Goal: Find specific page/section: Find specific page/section

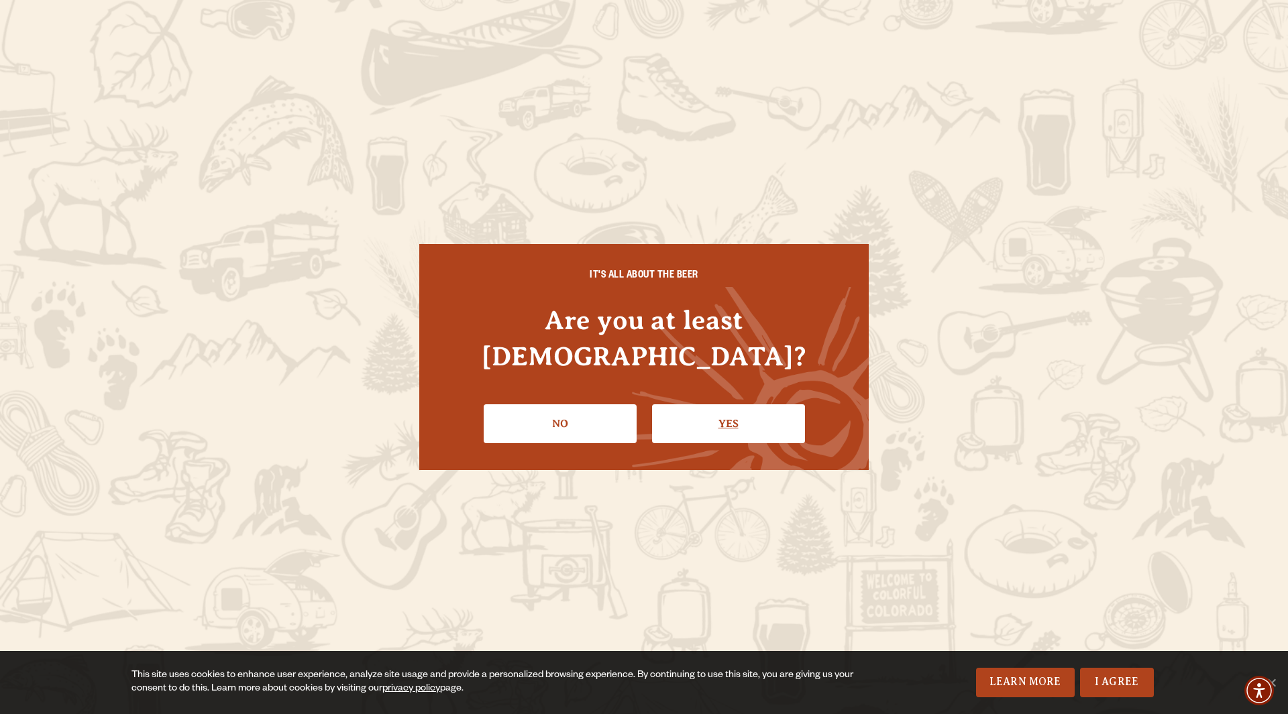
click at [741, 415] on link "Yes" at bounding box center [728, 424] width 153 height 39
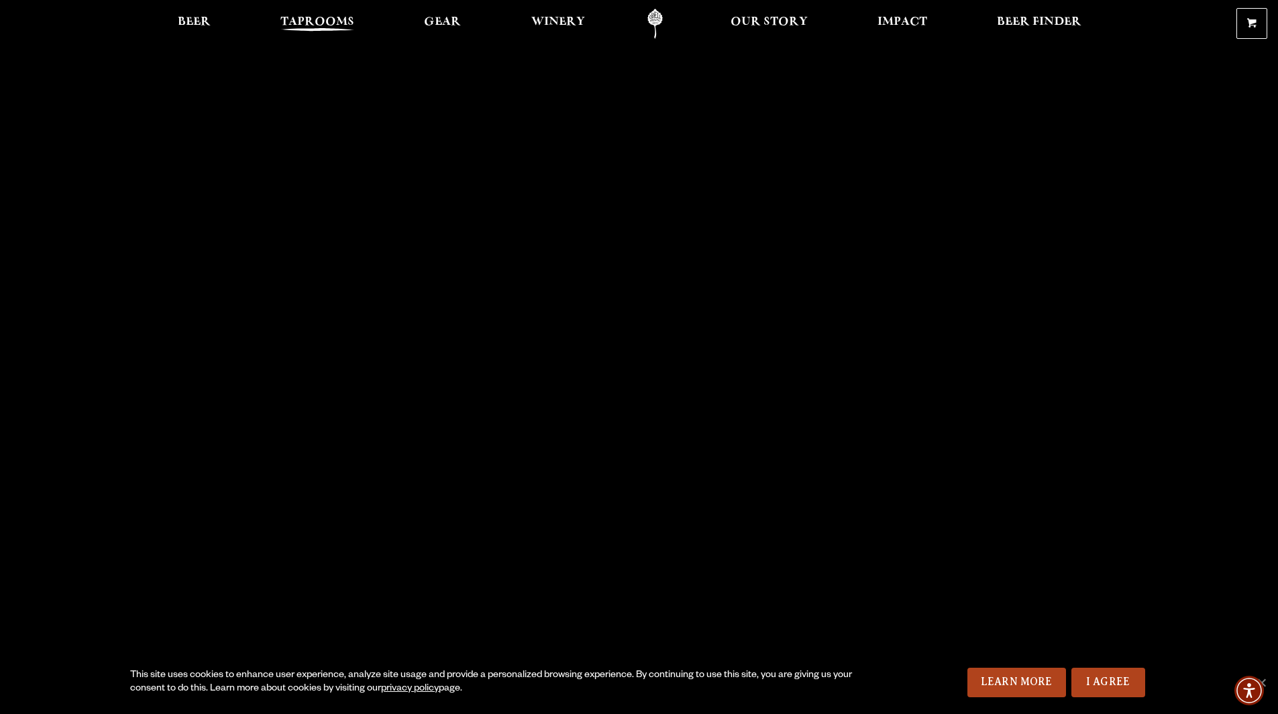
click at [314, 18] on span "Taprooms" at bounding box center [317, 22] width 74 height 11
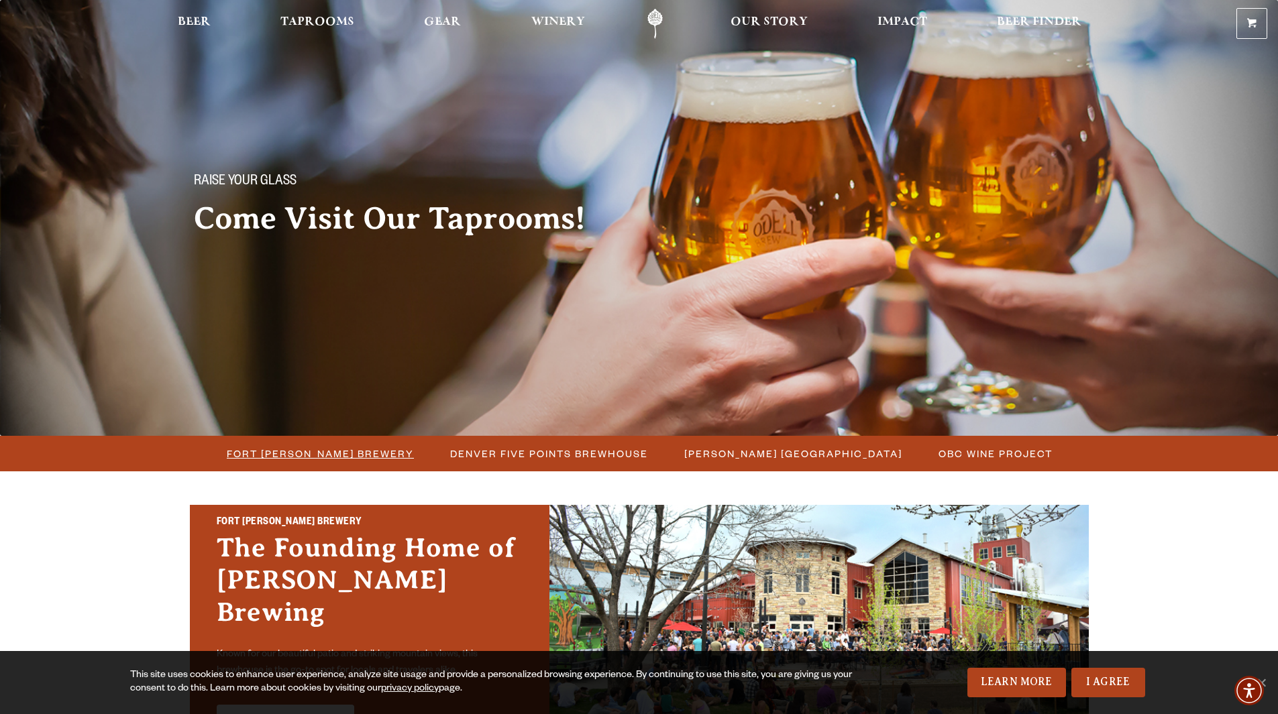
click at [341, 448] on span "Fort [PERSON_NAME] Brewery" at bounding box center [320, 453] width 187 height 19
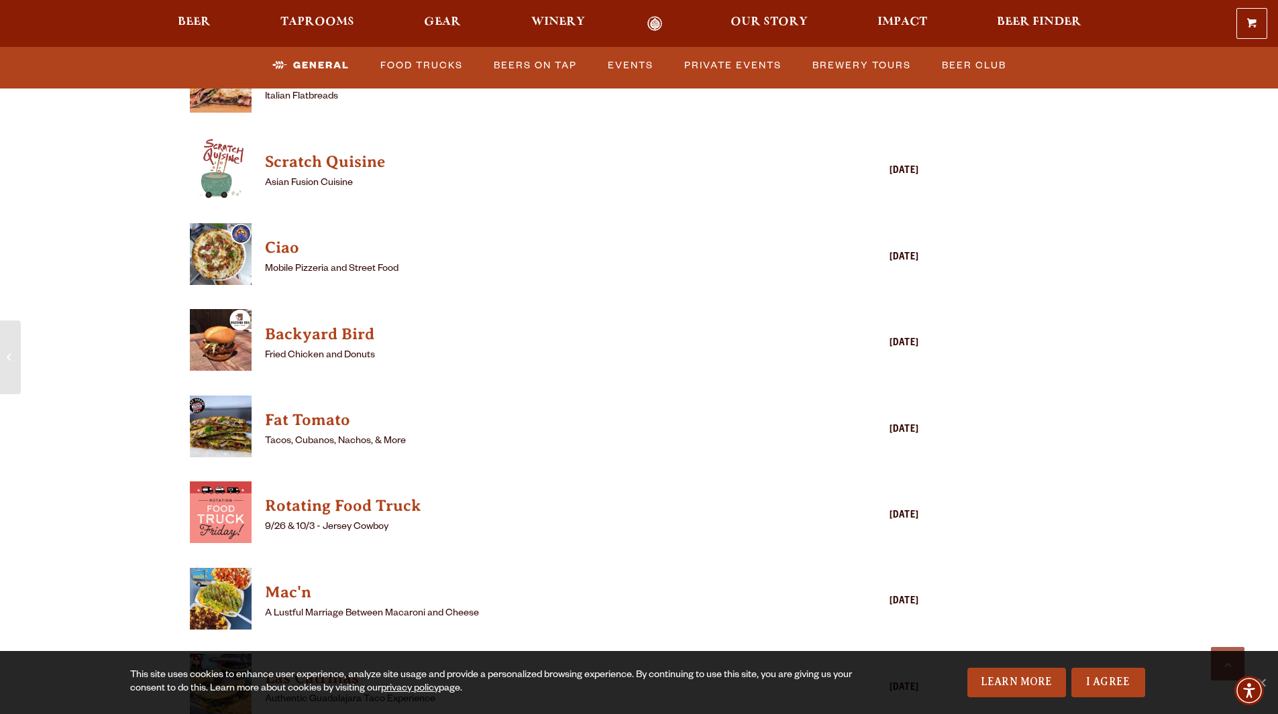
scroll to position [3623, 0]
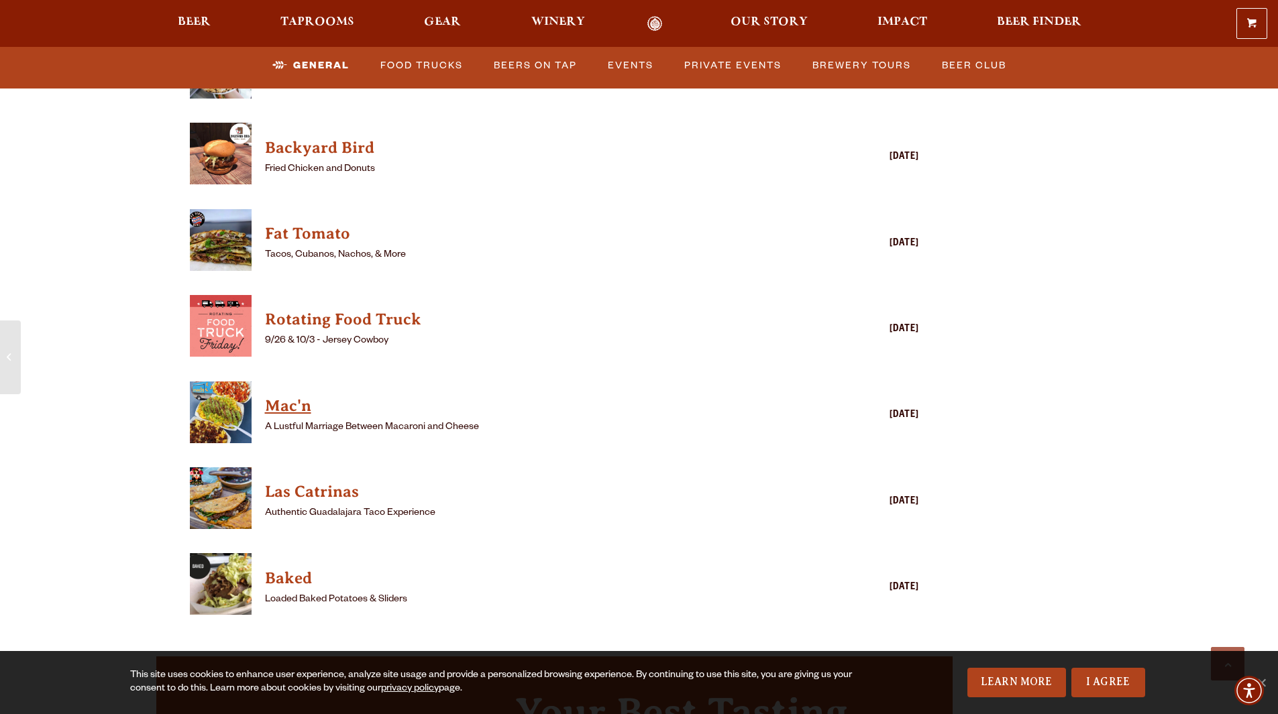
click at [296, 396] on h4 "Mac'n" at bounding box center [535, 406] width 541 height 21
click at [288, 396] on h4 "Mac'n" at bounding box center [535, 406] width 541 height 21
click at [308, 482] on h4 "Las Catrinas" at bounding box center [535, 492] width 541 height 21
